Goal: Check status

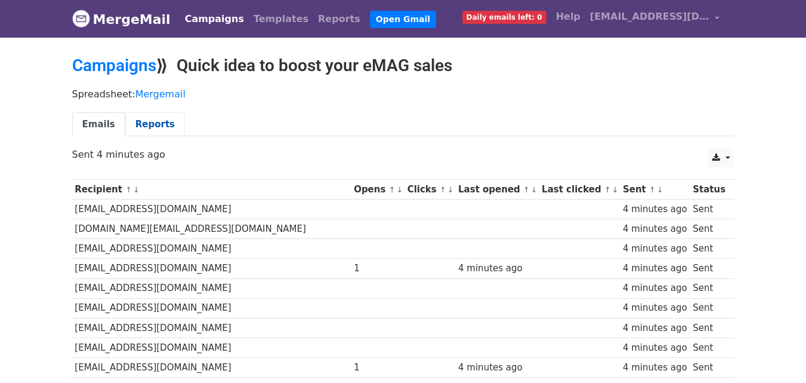
click at [136, 132] on link "Reports" at bounding box center [155, 124] width 60 height 24
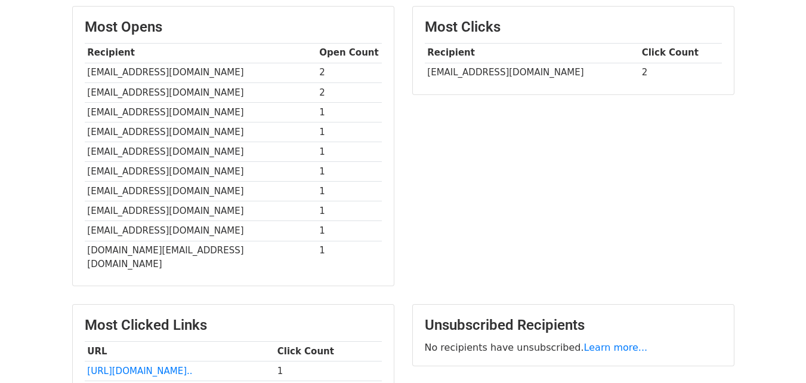
scroll to position [424, 0]
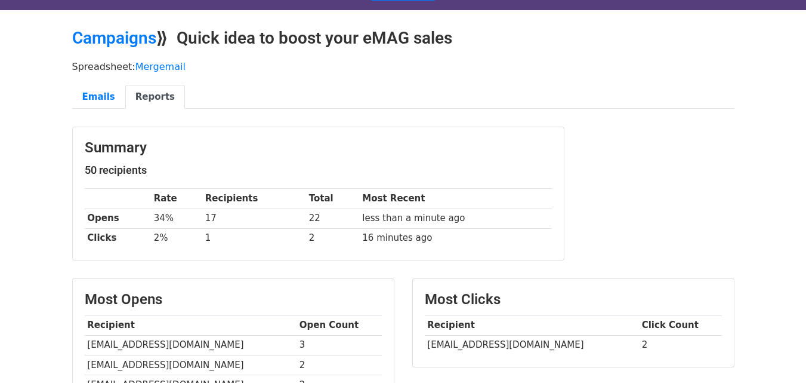
scroll to position [7, 0]
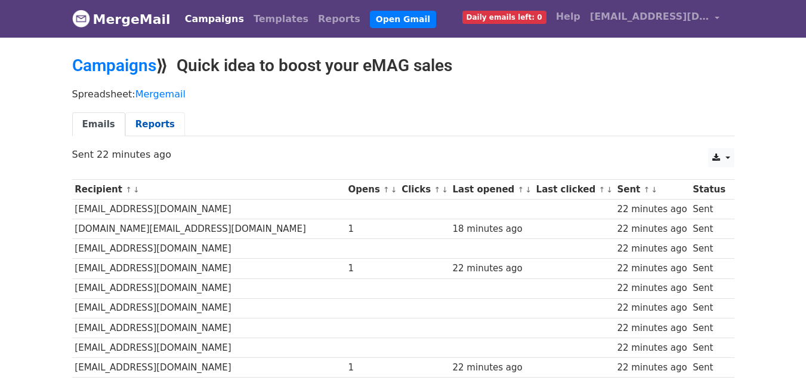
click at [152, 116] on link "Reports" at bounding box center [155, 124] width 60 height 24
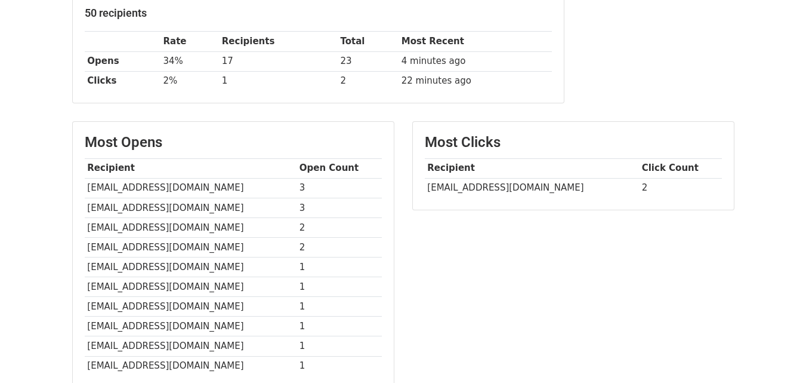
scroll to position [186, 0]
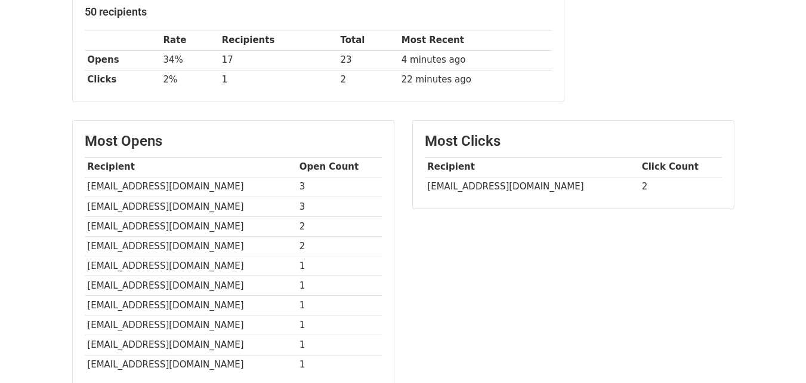
click at [454, 185] on td "[EMAIL_ADDRESS][DOMAIN_NAME]" at bounding box center [532, 187] width 214 height 20
drag, startPoint x: 454, startPoint y: 185, endPoint x: 486, endPoint y: 184, distance: 32.2
click at [486, 184] on td "[EMAIL_ADDRESS][DOMAIN_NAME]" at bounding box center [532, 187] width 214 height 20
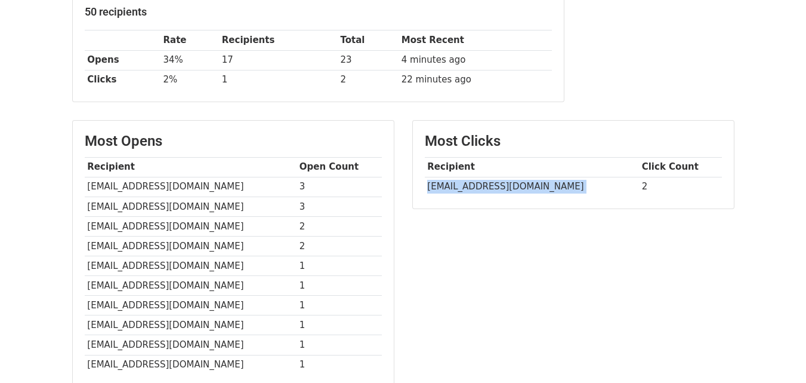
click at [486, 184] on td "[EMAIL_ADDRESS][DOMAIN_NAME]" at bounding box center [532, 187] width 214 height 20
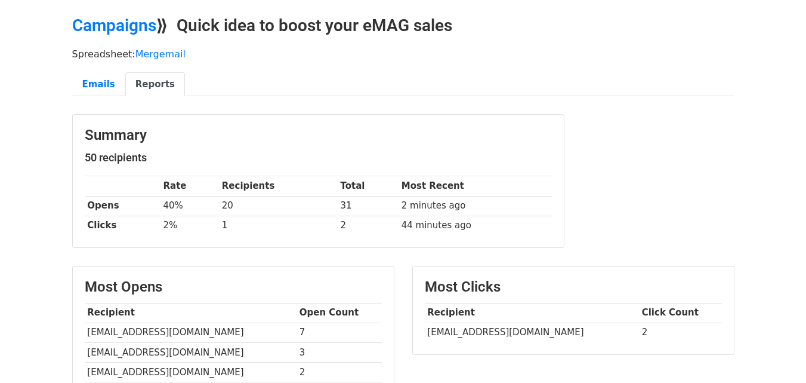
scroll to position [7, 0]
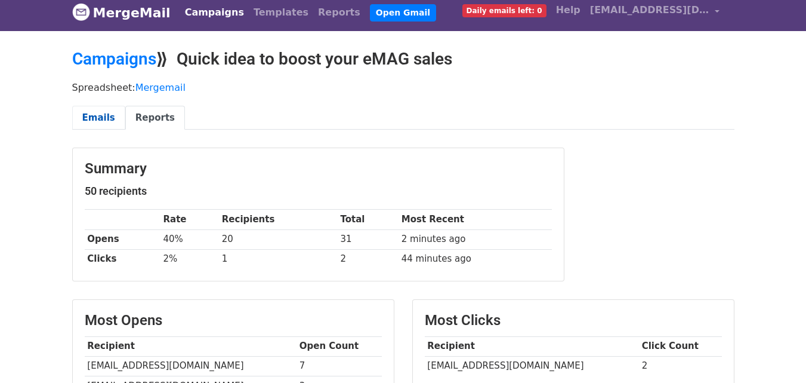
click at [96, 112] on link "Emails" at bounding box center [98, 118] width 53 height 24
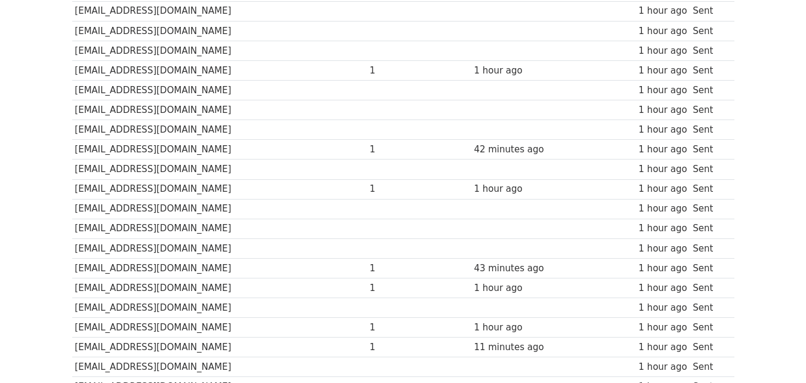
scroll to position [298, 0]
